Goal: Task Accomplishment & Management: Use online tool/utility

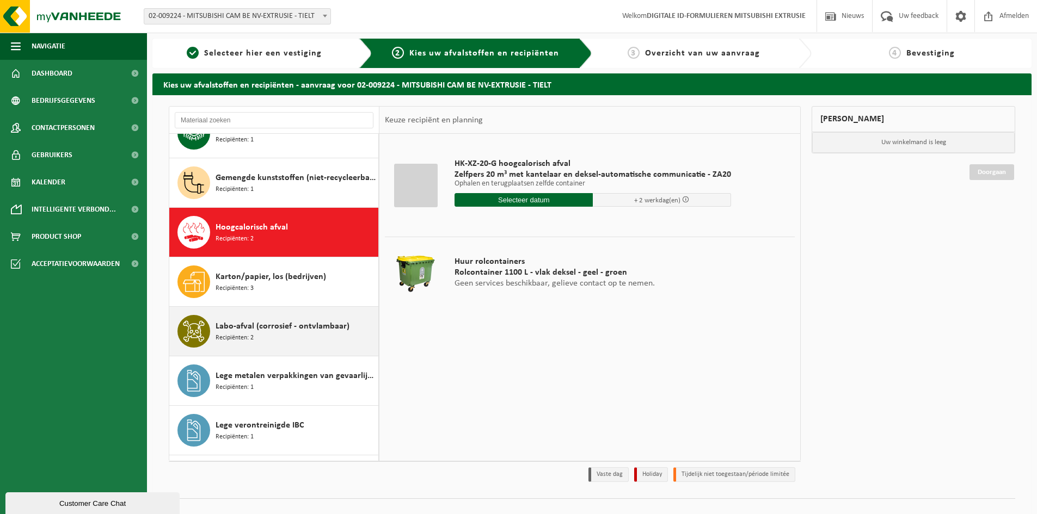
scroll to position [441, 0]
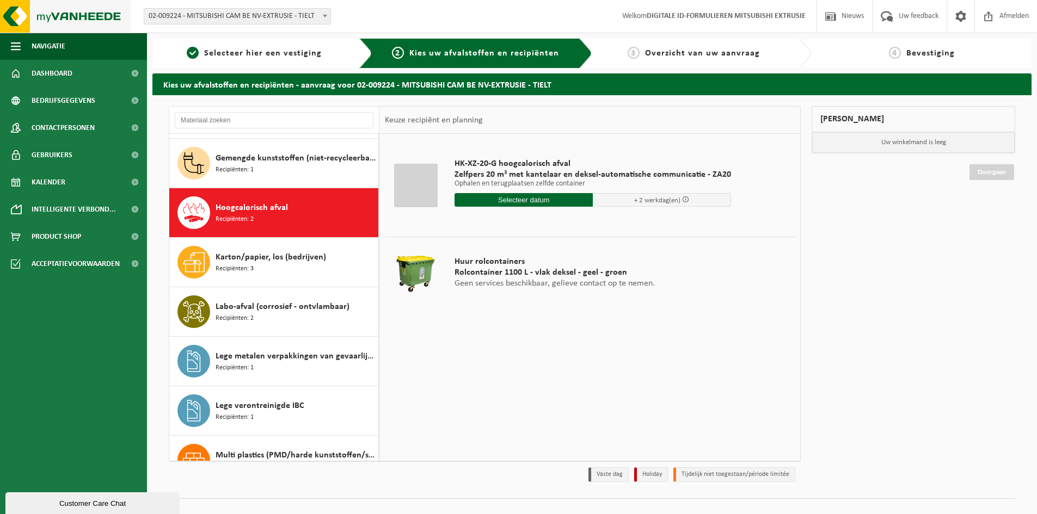
click at [64, 27] on img at bounding box center [65, 16] width 131 height 33
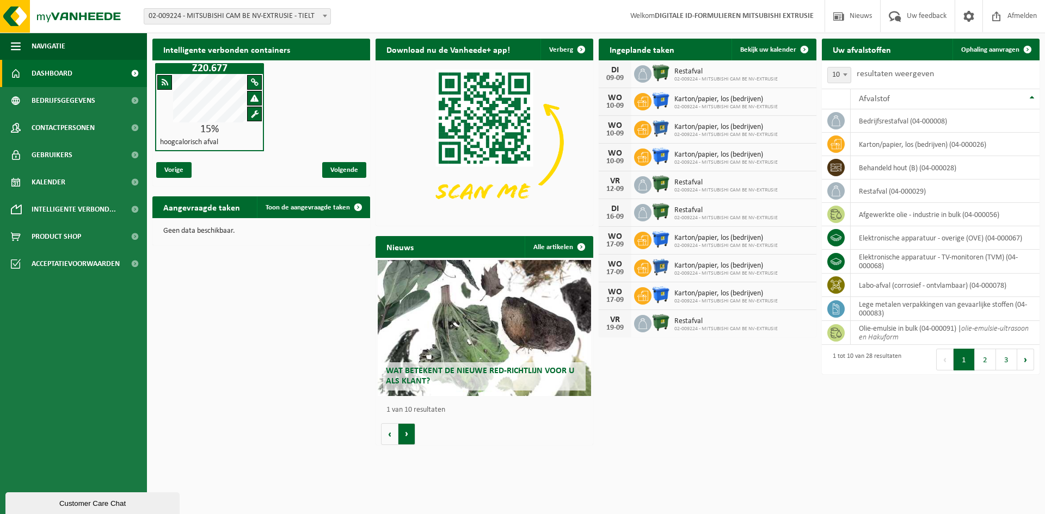
click at [409, 432] on button "Volgende" at bounding box center [406, 434] width 17 height 22
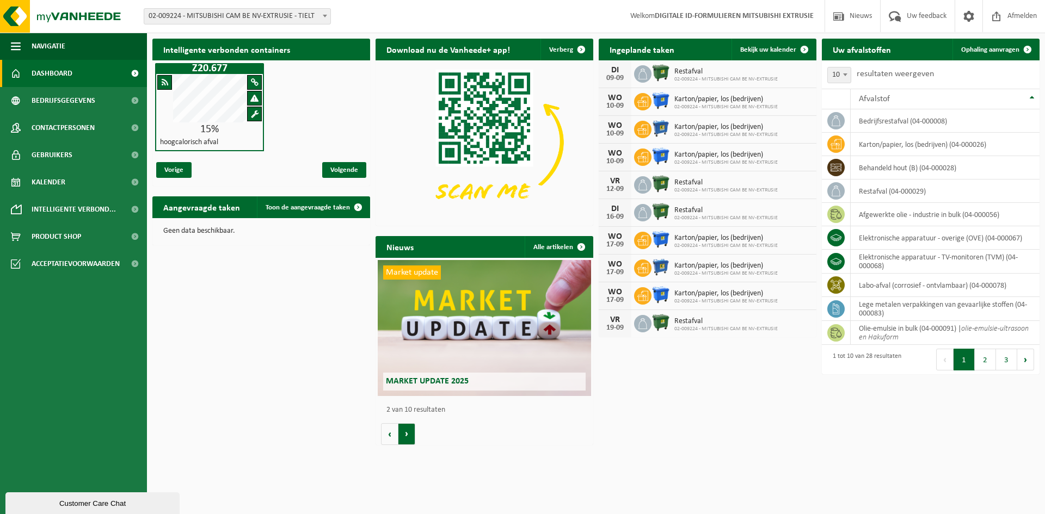
click at [407, 434] on button "Volgende" at bounding box center [406, 434] width 17 height 22
click at [407, 433] on button "Volgende" at bounding box center [406, 434] width 17 height 22
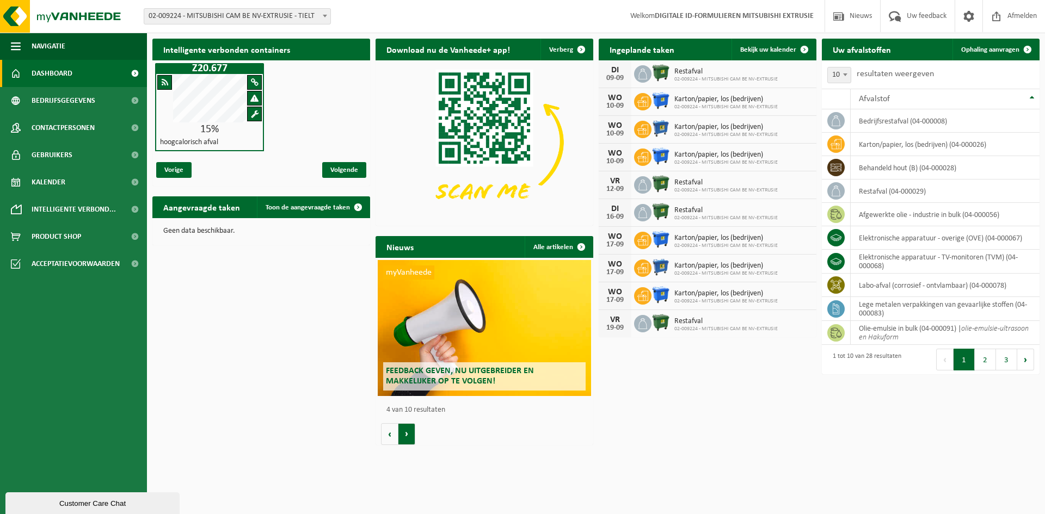
click at [411, 434] on button "Volgende" at bounding box center [406, 434] width 17 height 22
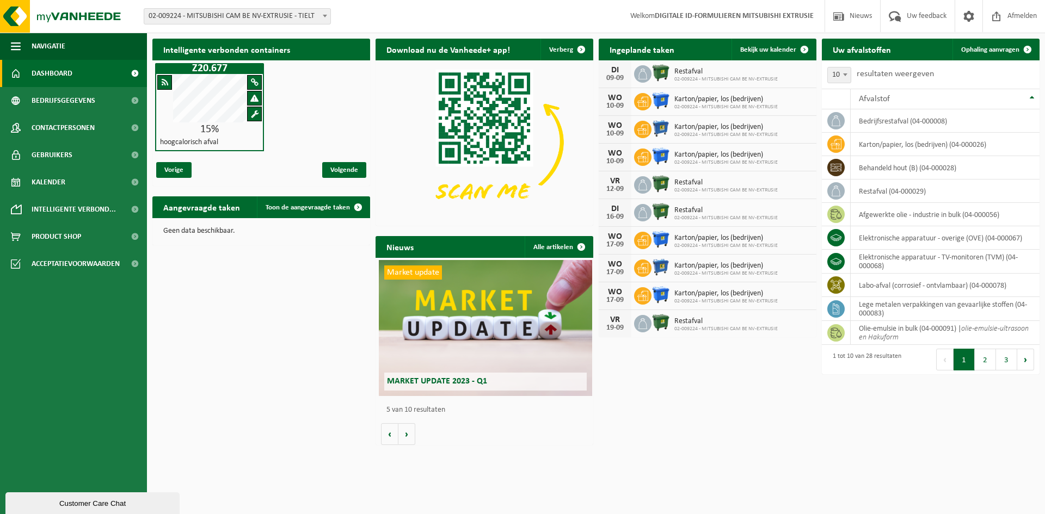
scroll to position [0, 871]
click at [766, 44] on link "Bekijk uw kalender" at bounding box center [774, 50] width 84 height 22
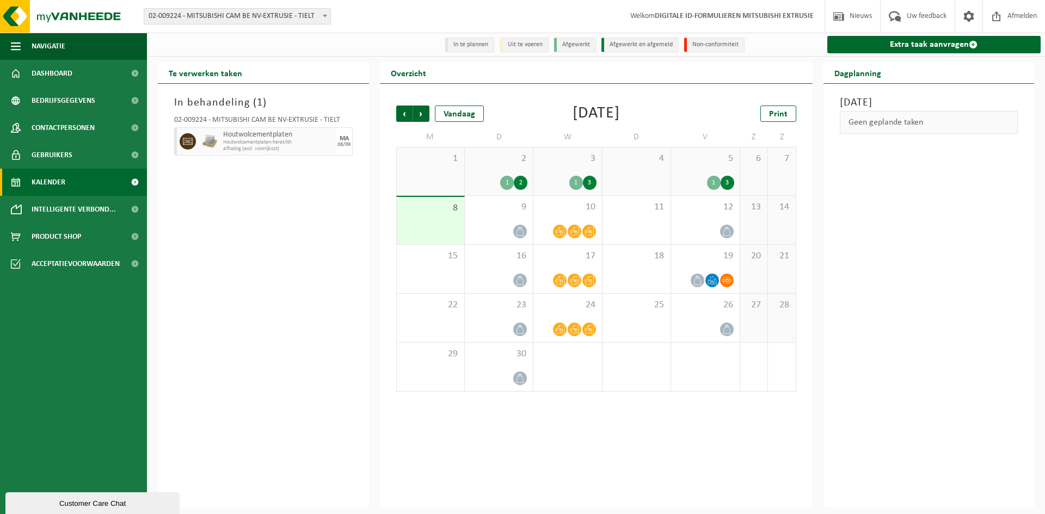
click at [321, 152] on span "Afhaling (excl. voorrijkost)" at bounding box center [278, 149] width 111 height 7
click at [880, 47] on link "Extra taak aanvragen" at bounding box center [934, 44] width 214 height 17
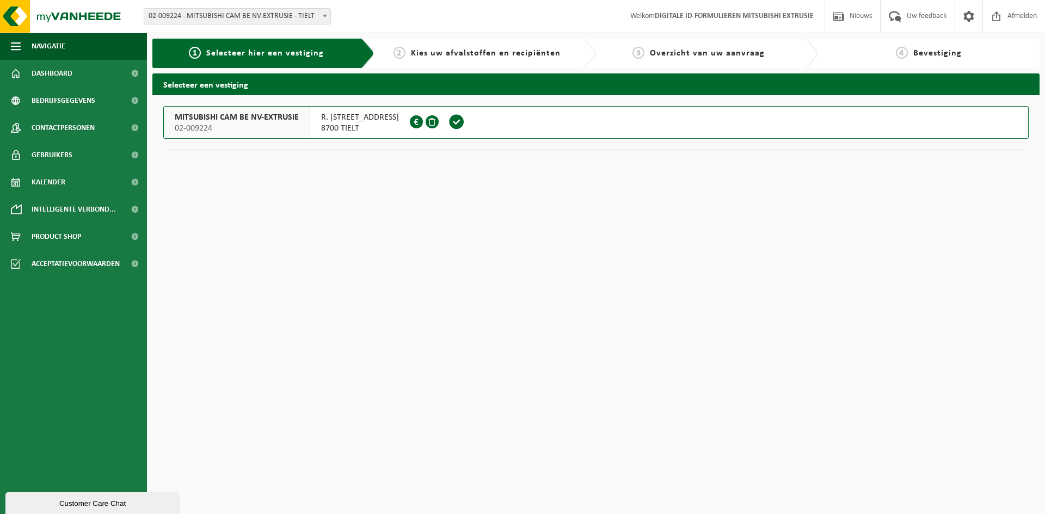
click at [230, 121] on span "MITSUBISHI CAM BE NV-EXTRUSIE" at bounding box center [237, 117] width 124 height 11
